Goal: Task Accomplishment & Management: Complete application form

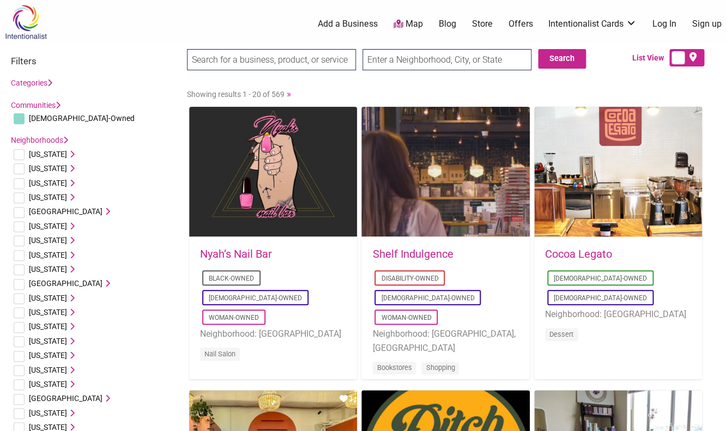
click at [354, 25] on link "Add a Business" at bounding box center [348, 24] width 60 height 12
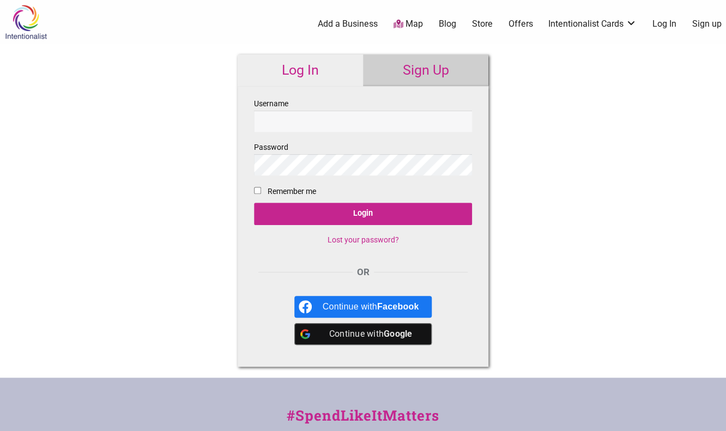
click at [408, 70] on link "Sign Up" at bounding box center [425, 71] width 125 height 32
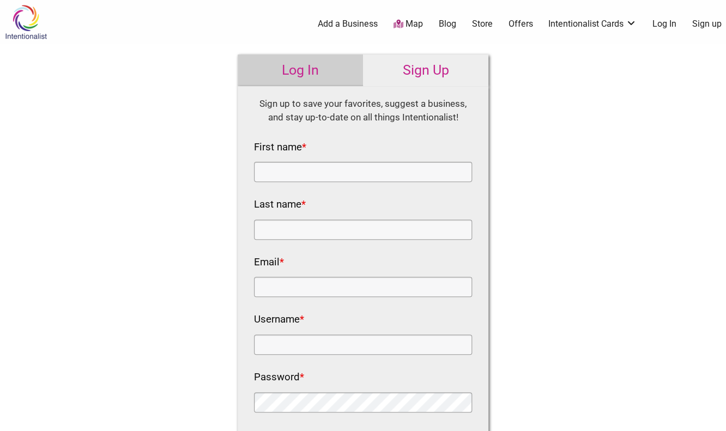
click at [362, 30] on link "Add a Business" at bounding box center [348, 24] width 60 height 12
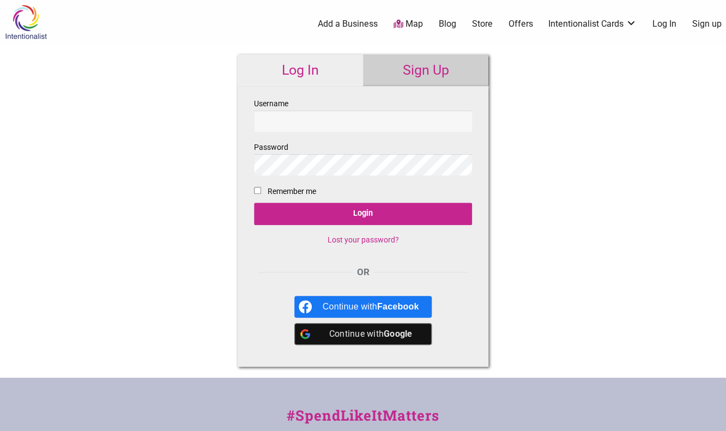
click at [416, 77] on link "Sign Up" at bounding box center [425, 71] width 125 height 32
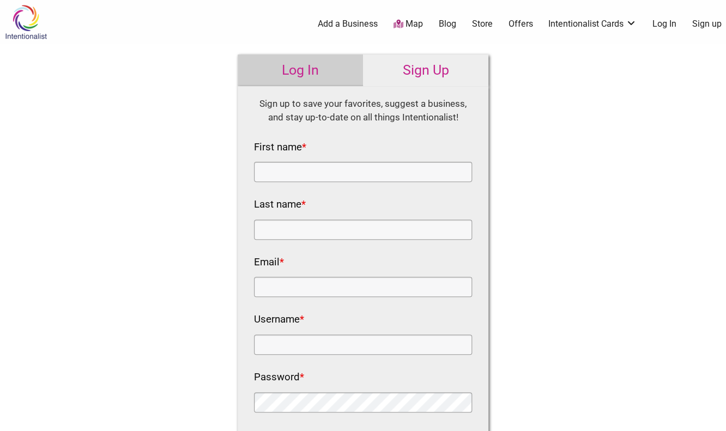
click at [314, 183] on nf-rows-wrap "HTML Sign up to save your favorites, suggest a business, and stay up-to-date on…" at bounding box center [363, 304] width 218 height 414
click at [316, 177] on input "First name *" at bounding box center [363, 172] width 218 height 20
type input "atlas"
type input "fernandez"
type input "hello@aestheticfunction.net"
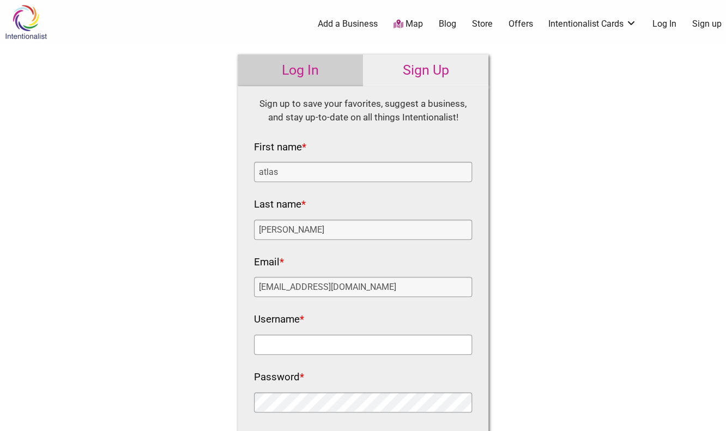
click at [267, 339] on input "Username *" at bounding box center [363, 345] width 218 height 20
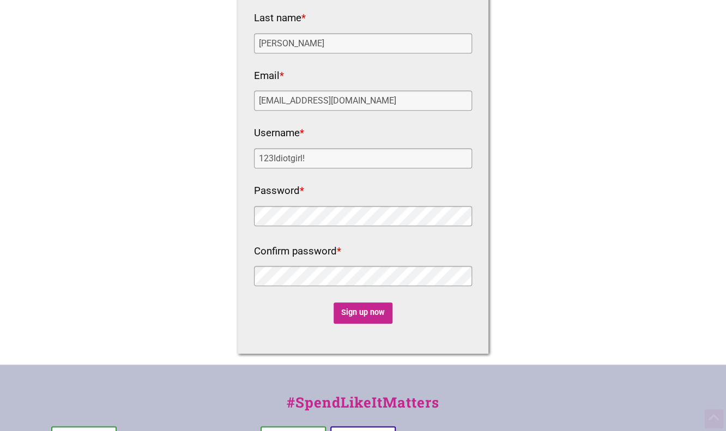
scroll to position [202, 0]
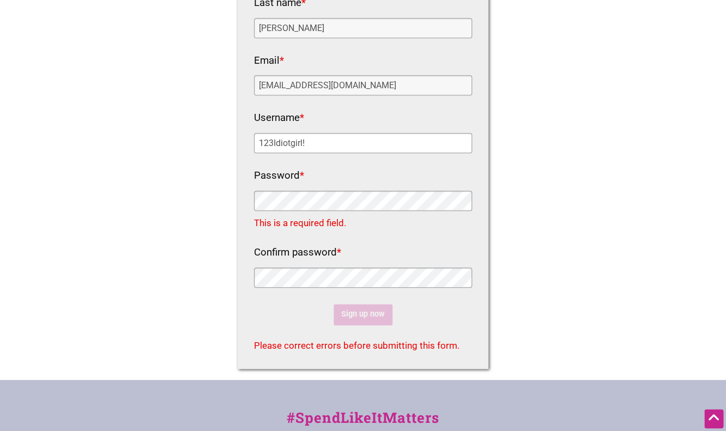
drag, startPoint x: 309, startPoint y: 140, endPoint x: 196, endPoint y: 146, distance: 113.0
click at [254, 146] on input "123Idiotgirl!" at bounding box center [363, 143] width 218 height 20
type input "aesthetic function"
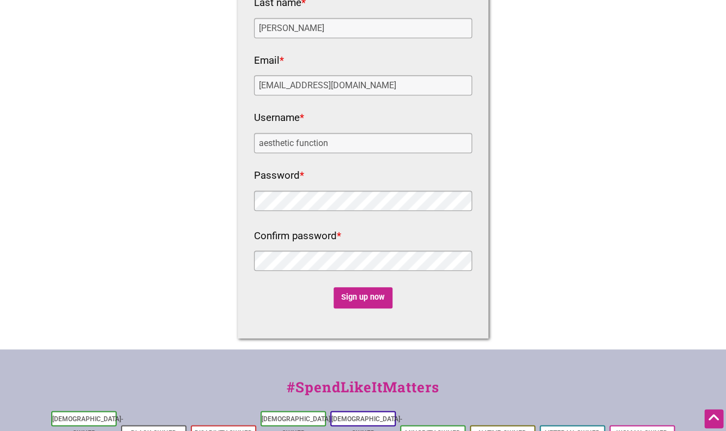
click at [350, 309] on div "Fields marked with an * are required HTML Sign up to save your favorites, sugge…" at bounding box center [363, 111] width 251 height 455
click at [353, 305] on input "Sign up now" at bounding box center [363, 297] width 59 height 21
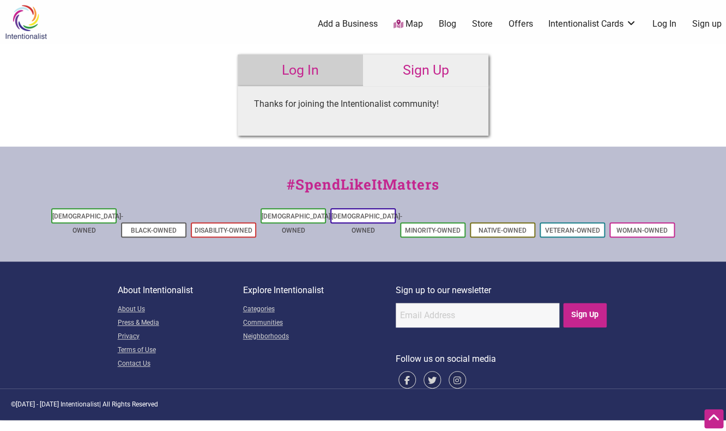
scroll to position [0, 0]
